Goal: Information Seeking & Learning: Learn about a topic

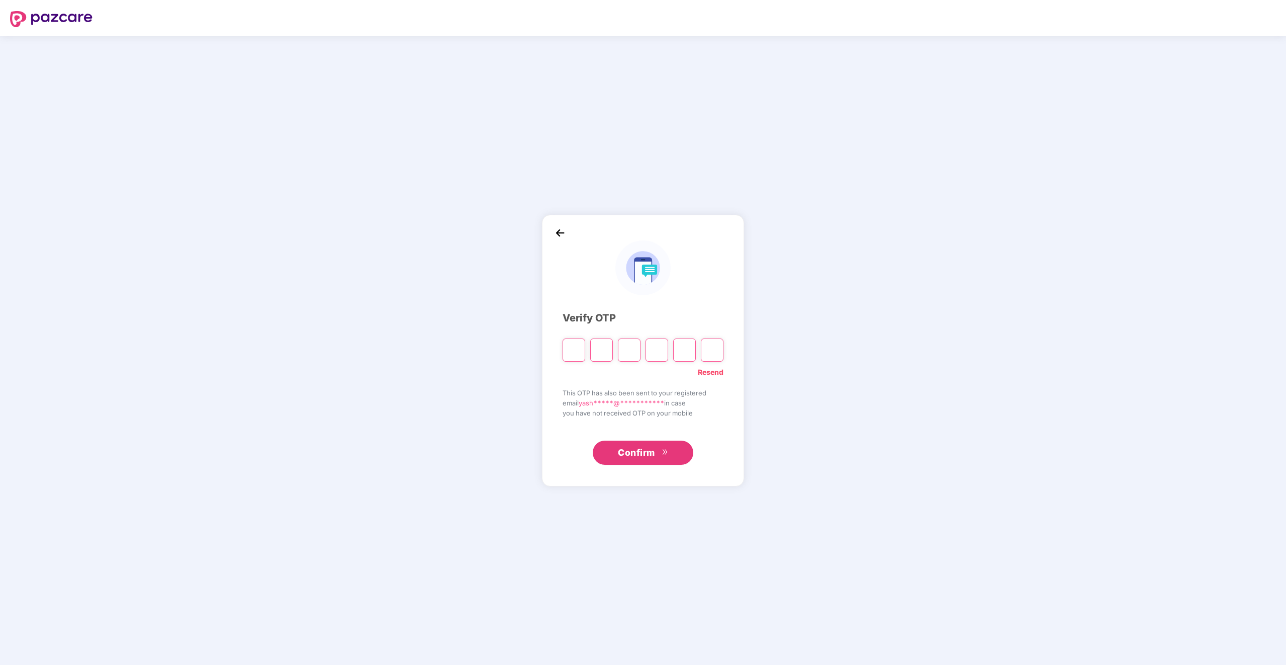
click at [716, 373] on link "Resend" at bounding box center [711, 371] width 26 height 11
click at [570, 352] on input "Please enter verification code. Digit 1" at bounding box center [574, 349] width 23 height 23
type input "*"
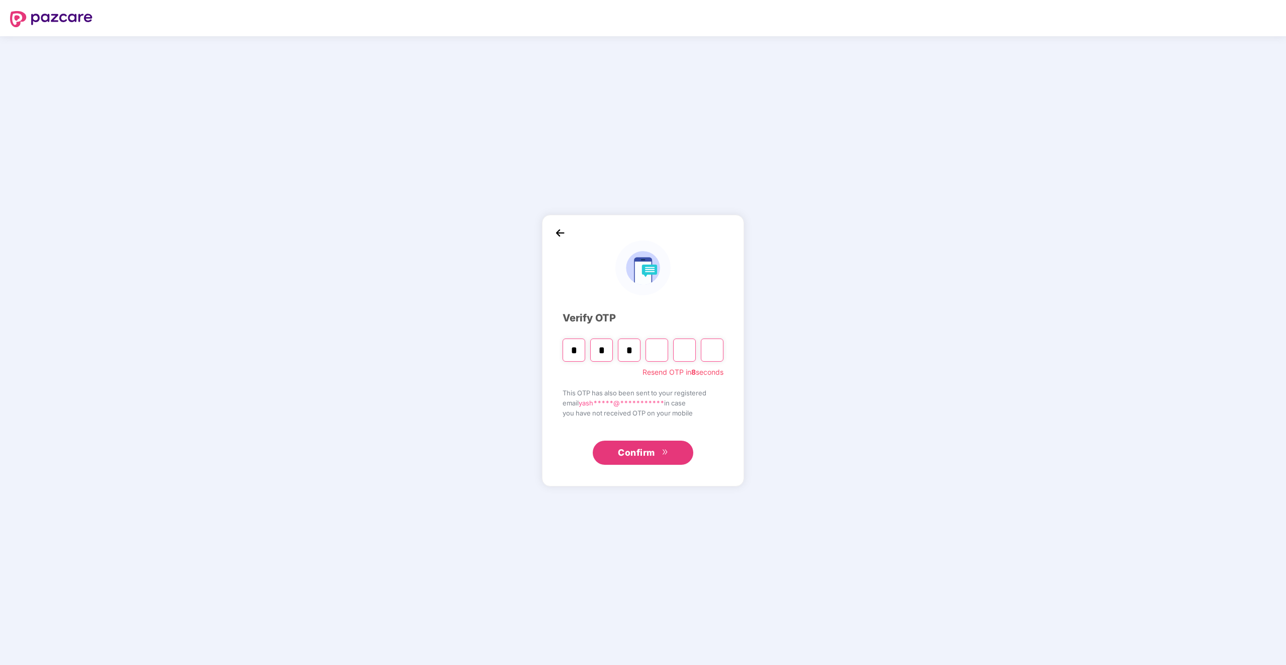
type input "*"
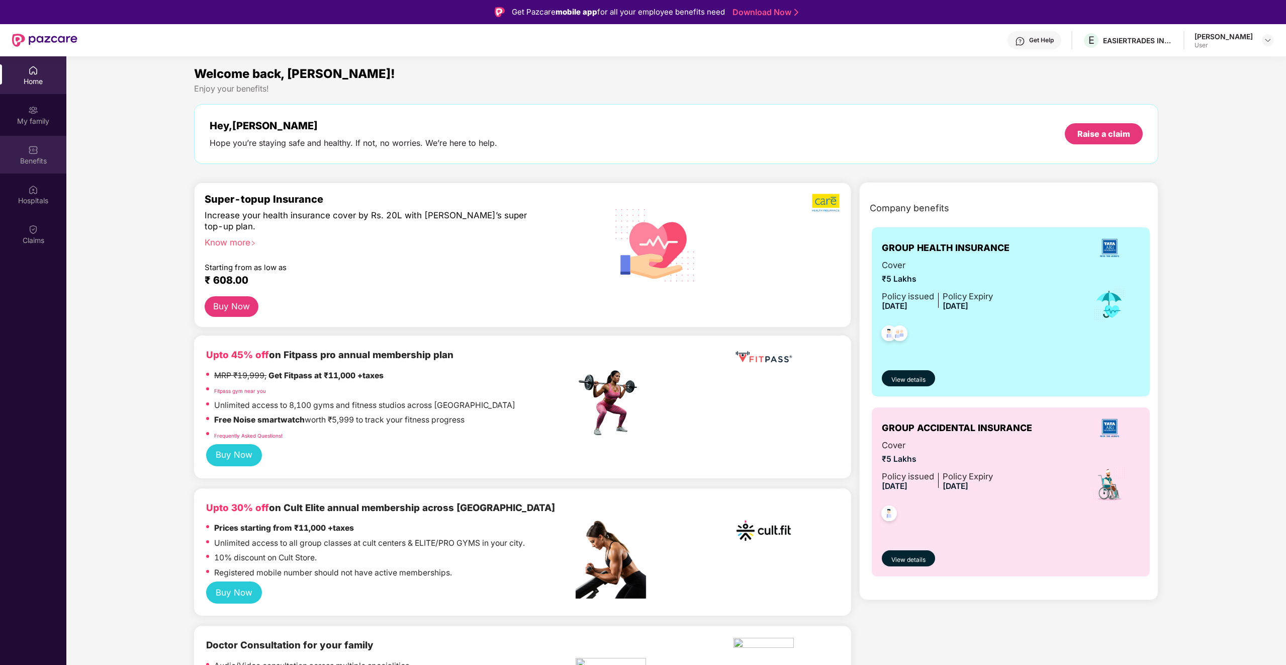
click at [30, 156] on div "Benefits" at bounding box center [33, 161] width 66 height 10
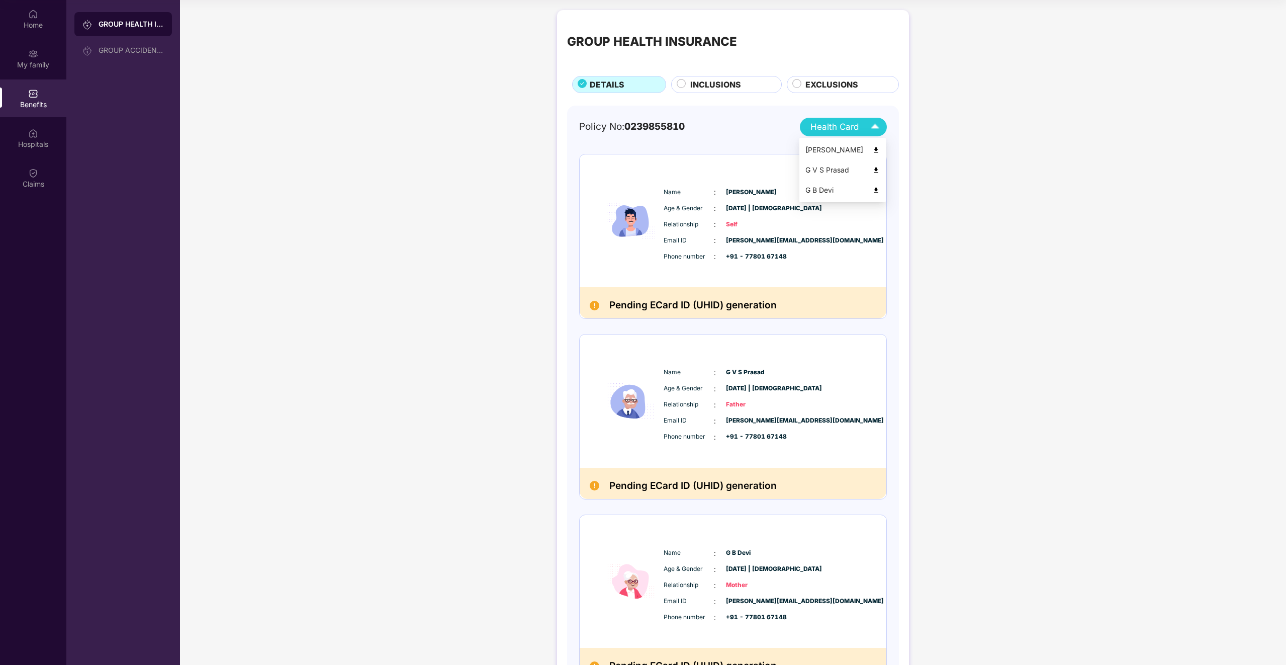
click at [857, 133] on span "Health Card" at bounding box center [834, 127] width 48 height 14
click at [138, 50] on div "GROUP ACCIDENTAL INSURANCE" at bounding box center [131, 50] width 65 height 8
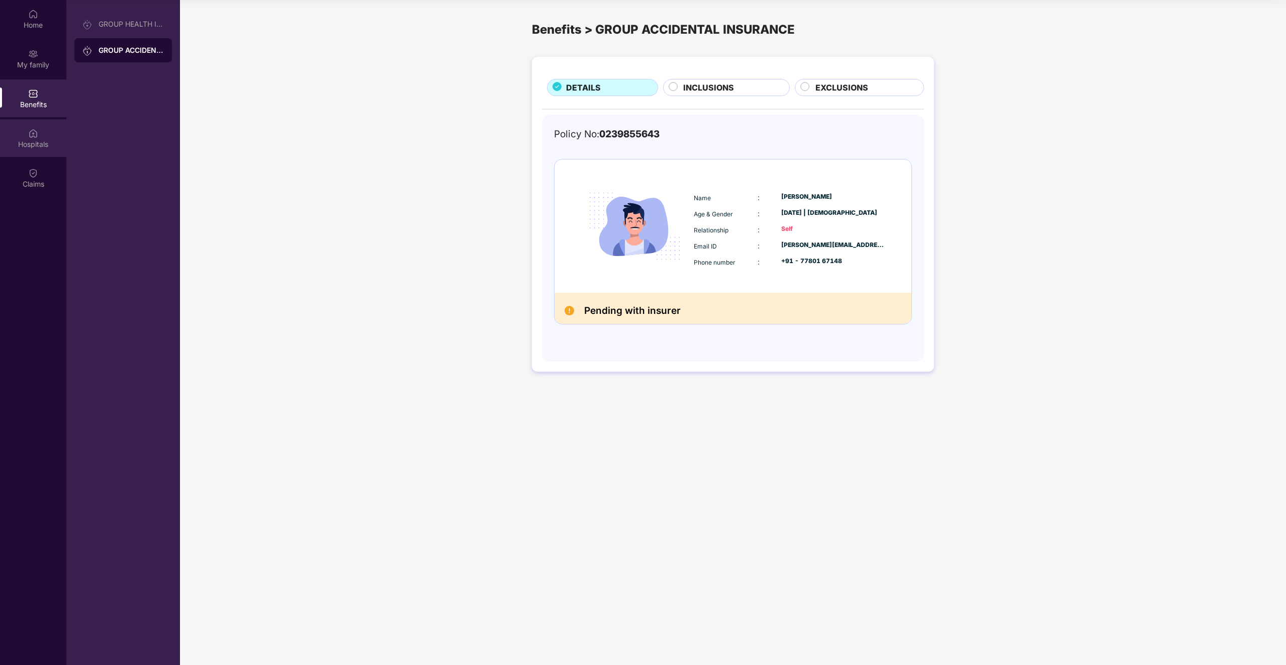
click at [34, 144] on div "Hospitals" at bounding box center [33, 144] width 66 height 10
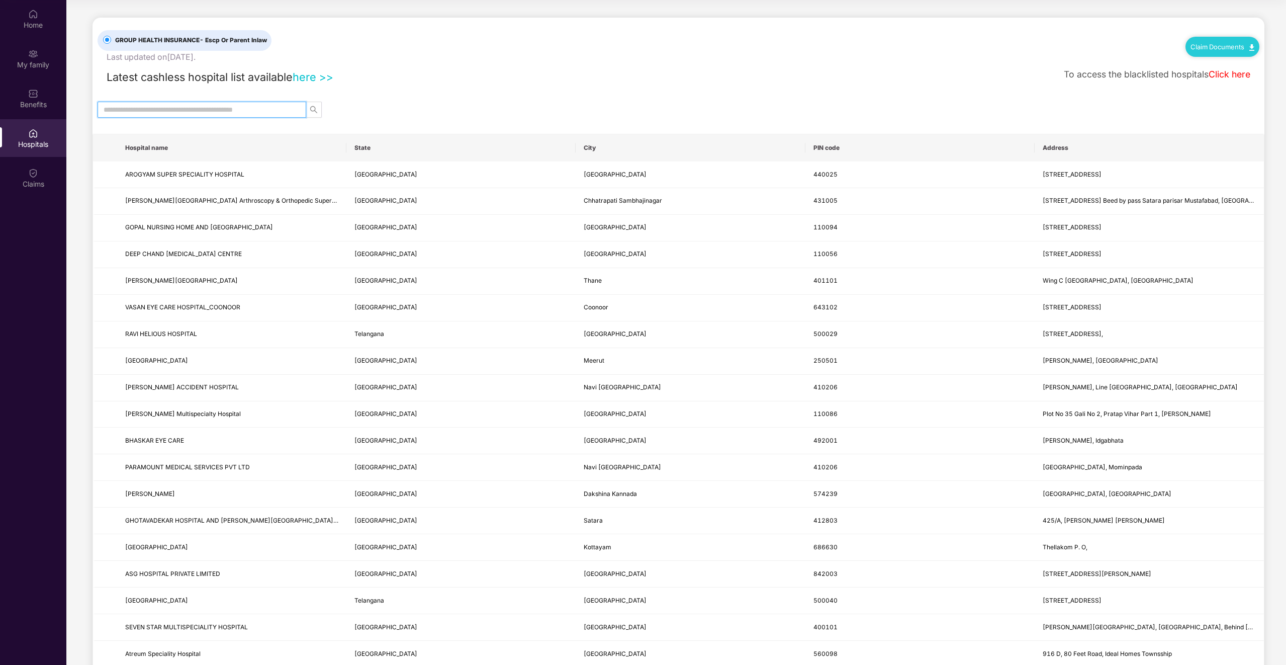
click at [191, 111] on input "text" at bounding box center [198, 109] width 189 height 11
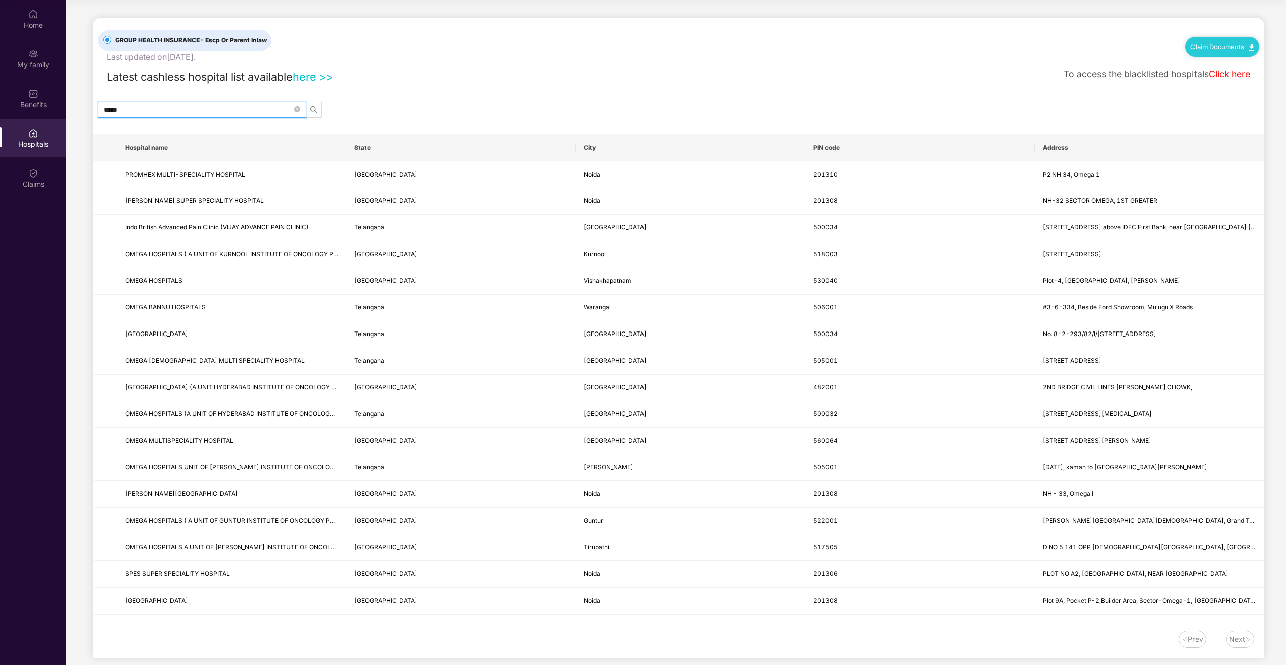
type input "*****"
click at [313, 105] on button "button" at bounding box center [314, 110] width 16 height 16
click at [313, 106] on icon "search" at bounding box center [314, 110] width 8 height 8
click at [300, 107] on icon "close-circle" at bounding box center [297, 109] width 6 height 6
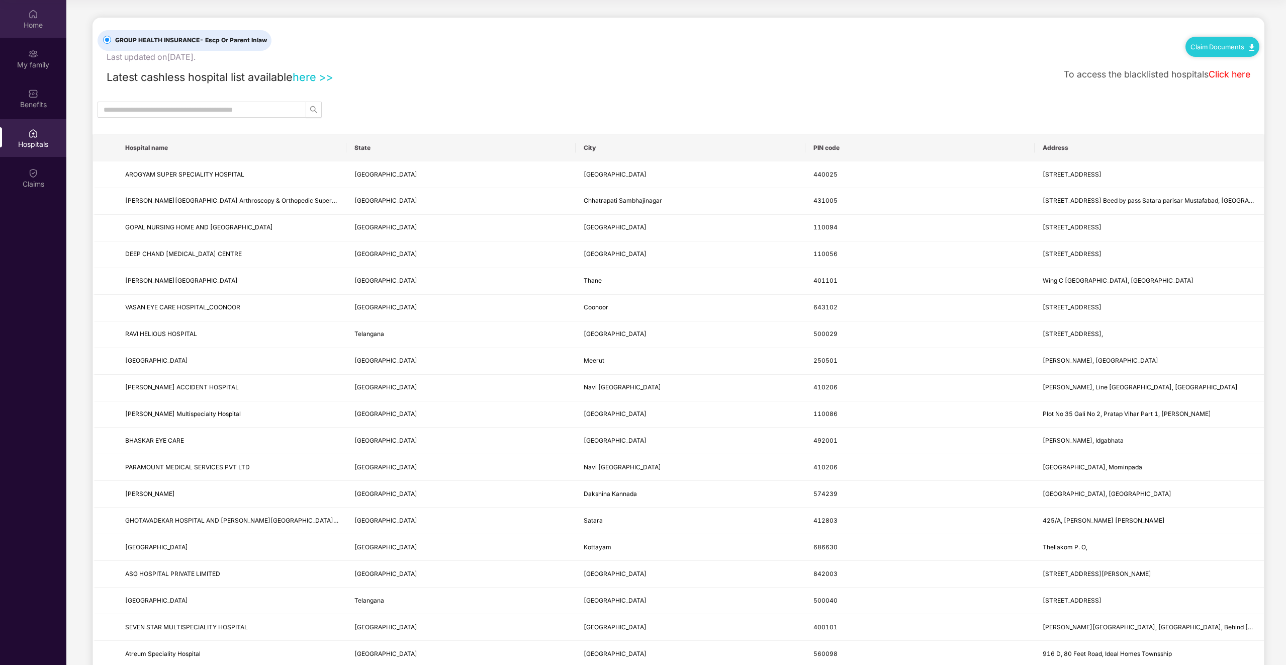
click at [36, 19] on img at bounding box center [33, 14] width 10 height 10
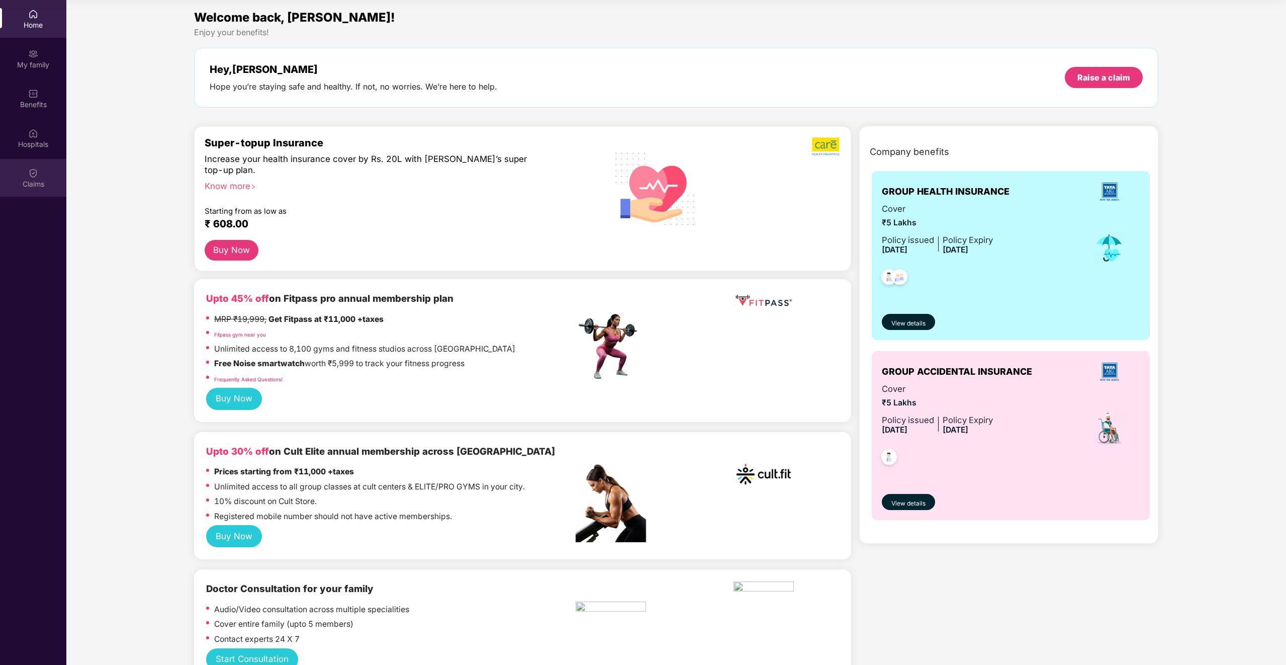
click at [26, 184] on div "Claims" at bounding box center [33, 184] width 66 height 10
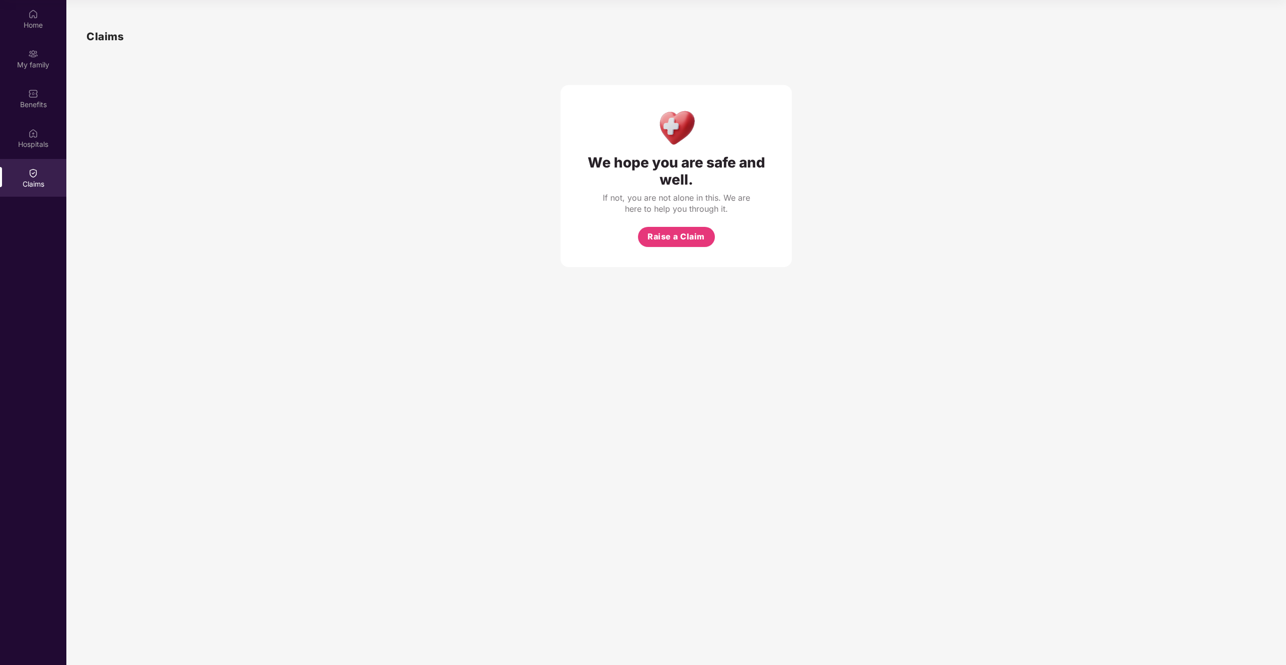
click at [35, 166] on div "Claims" at bounding box center [33, 178] width 66 height 38
click at [716, 155] on div "We hope you are safe and well." at bounding box center [676, 171] width 191 height 34
click at [28, 148] on div "Hospitals" at bounding box center [33, 144] width 66 height 10
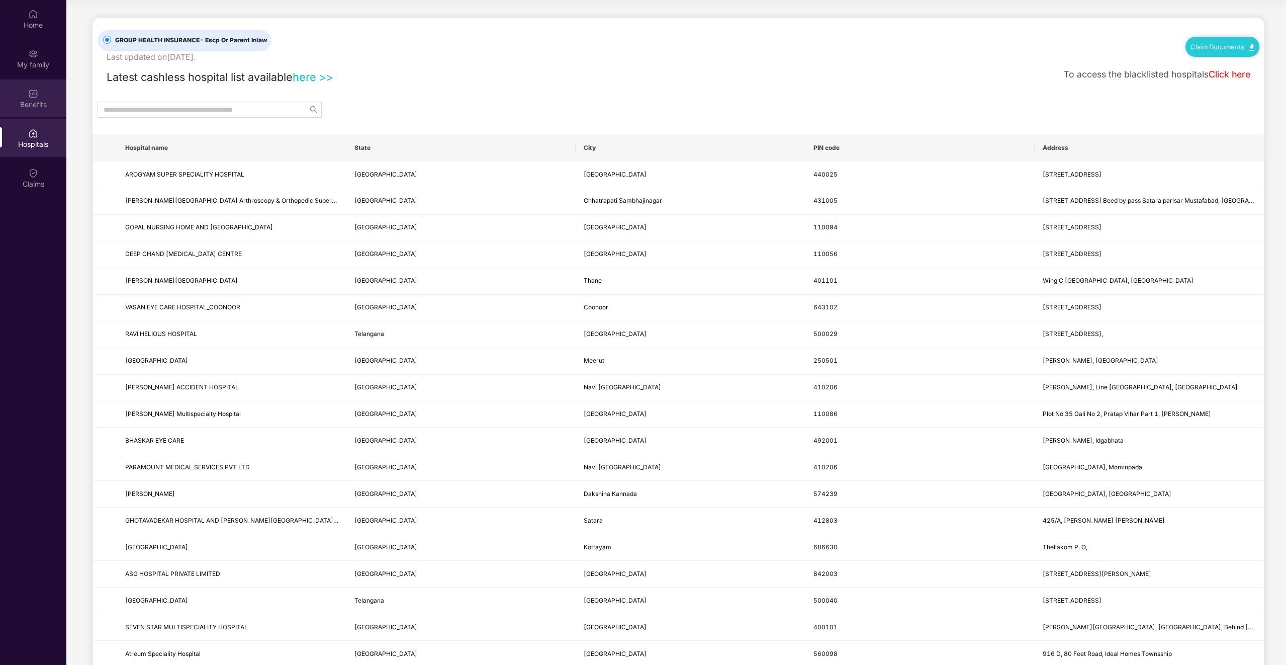
click at [35, 95] on img at bounding box center [33, 93] width 10 height 10
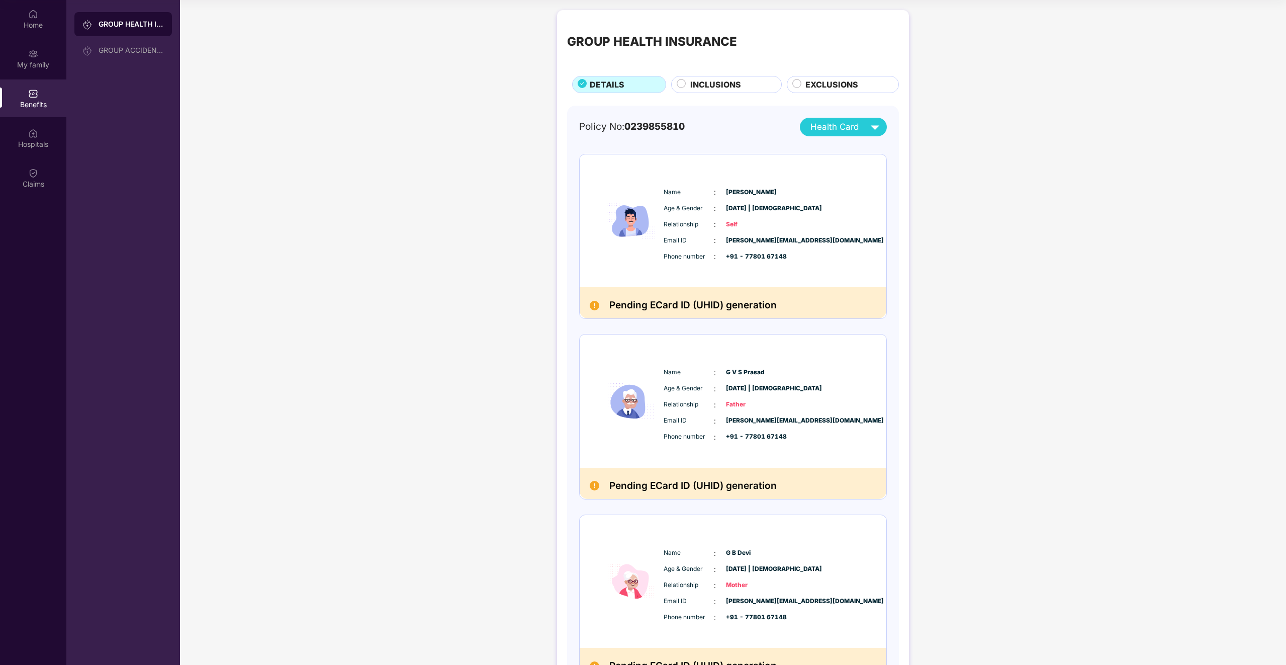
click at [765, 90] on div "INCLUSIONS" at bounding box center [730, 85] width 91 height 14
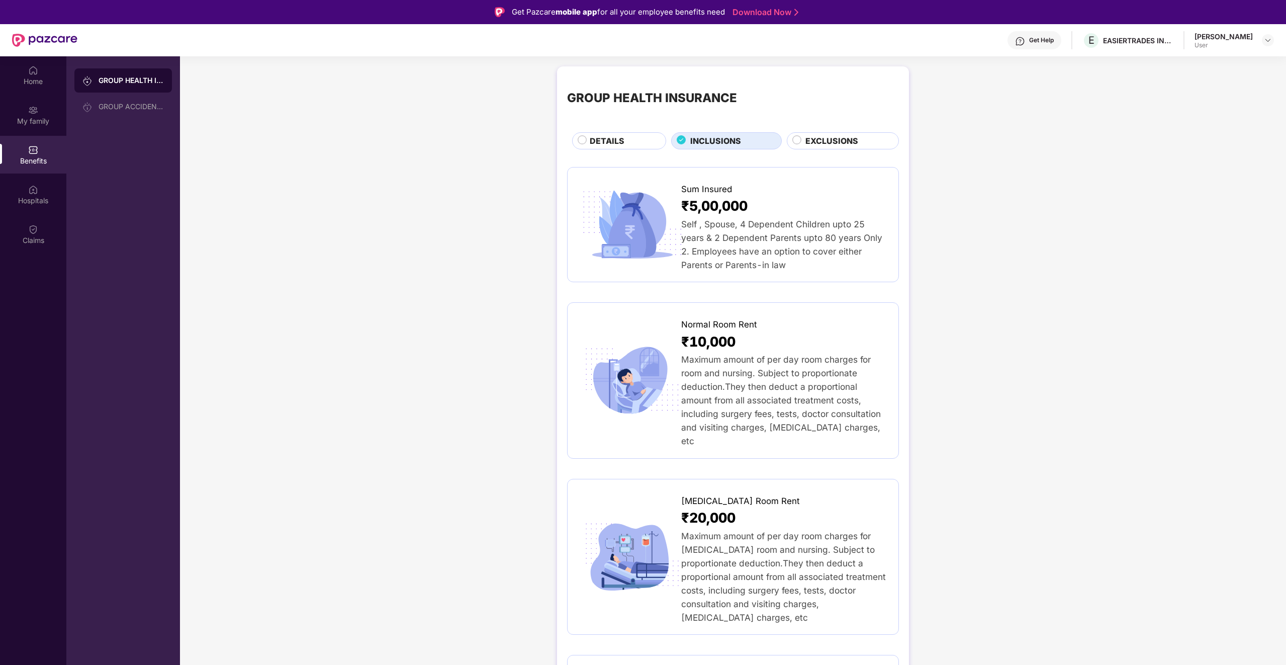
click at [835, 144] on span "EXCLUSIONS" at bounding box center [831, 141] width 53 height 13
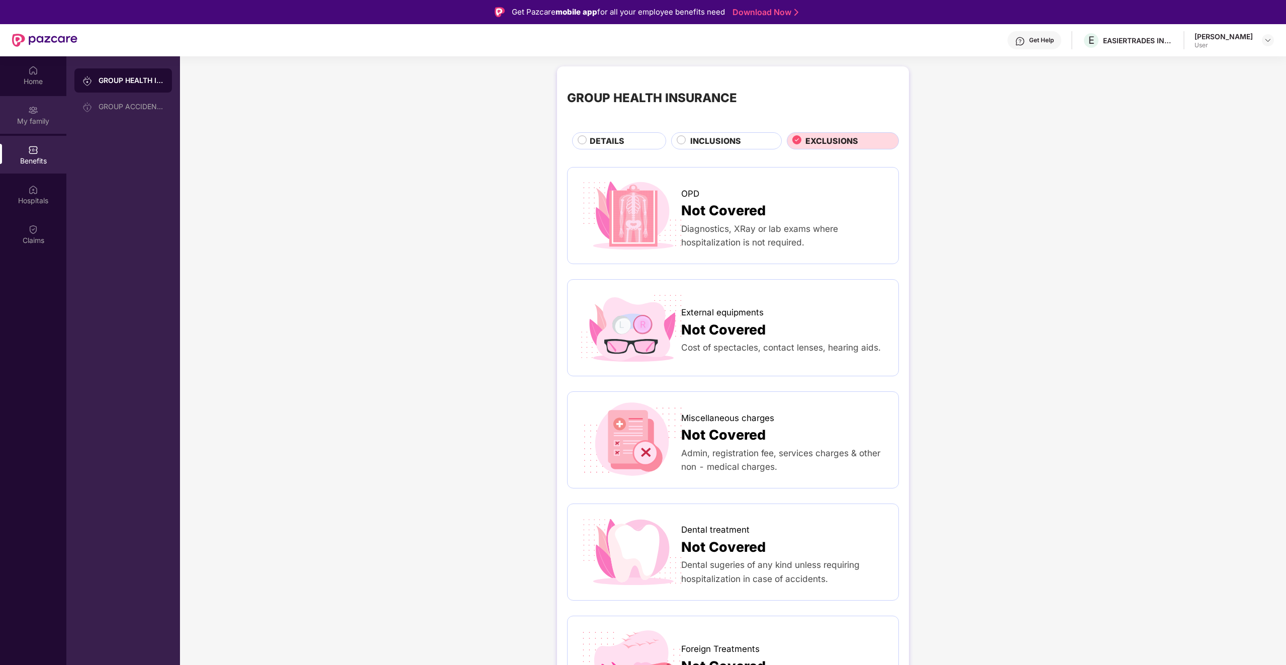
click at [39, 110] on div "My family" at bounding box center [33, 115] width 66 height 38
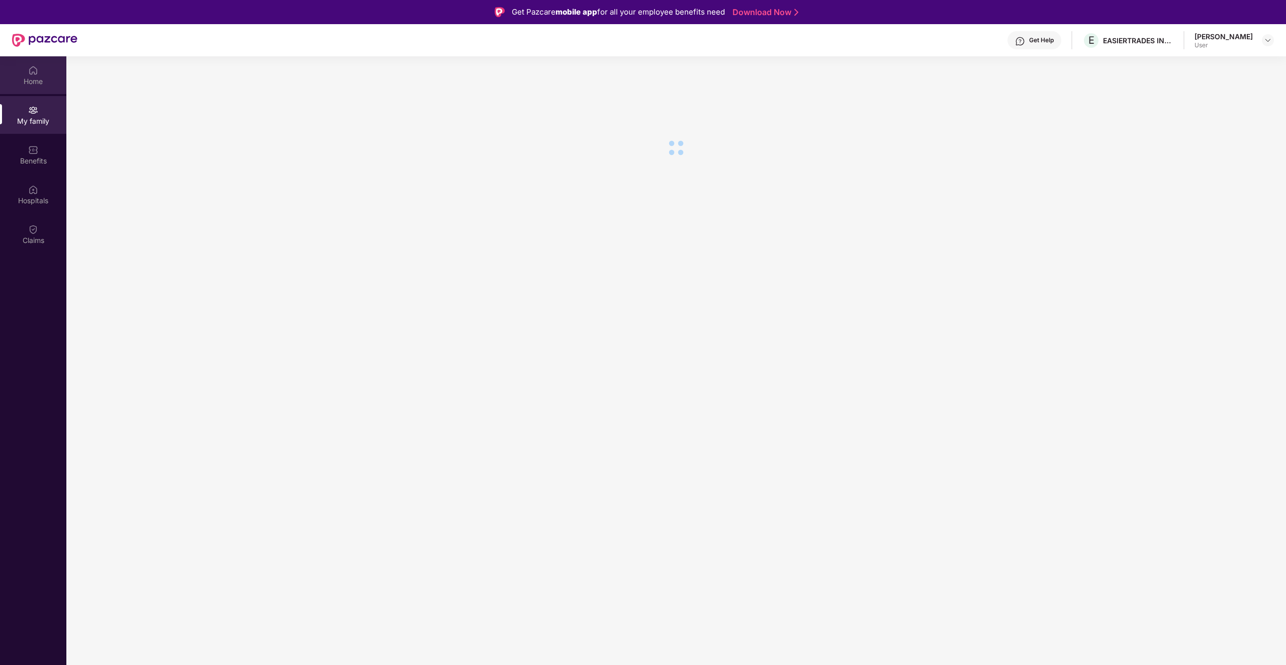
click at [35, 80] on div "Home" at bounding box center [33, 81] width 66 height 10
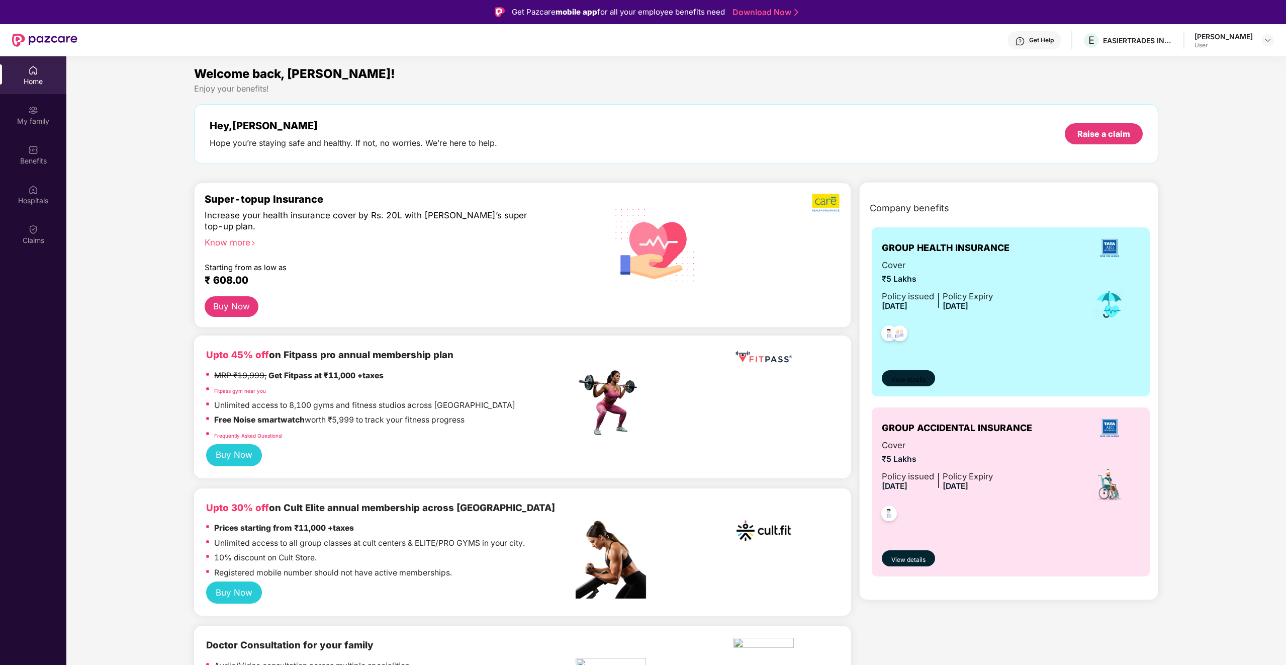
click at [913, 378] on span "View details" at bounding box center [908, 380] width 34 height 10
